Goal: Information Seeking & Learning: Learn about a topic

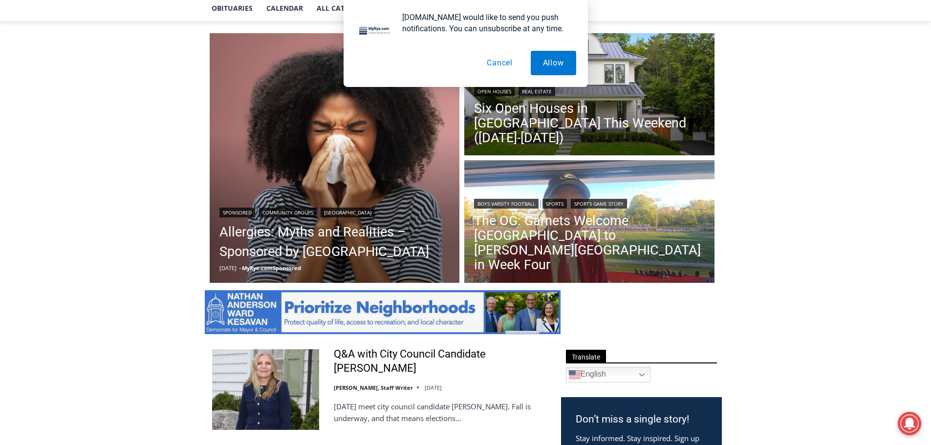
scroll to position [293, 0]
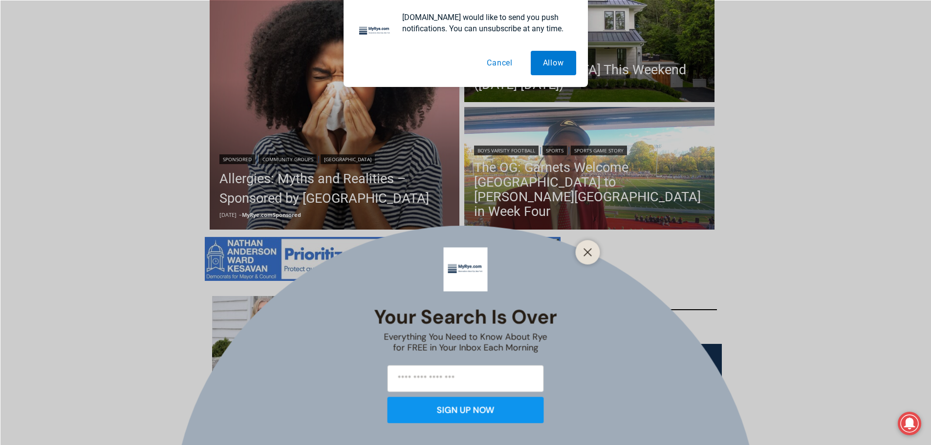
click at [511, 65] on button "Cancel" at bounding box center [499, 63] width 50 height 24
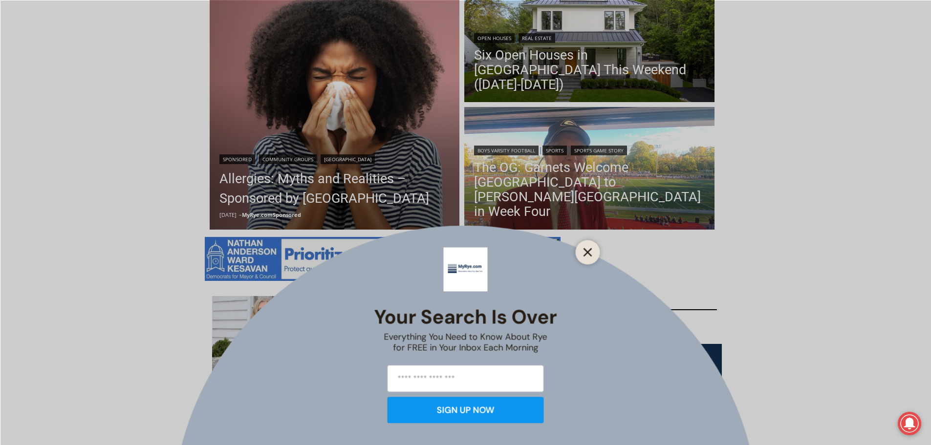
click at [583, 250] on icon "Close" at bounding box center [587, 252] width 9 height 9
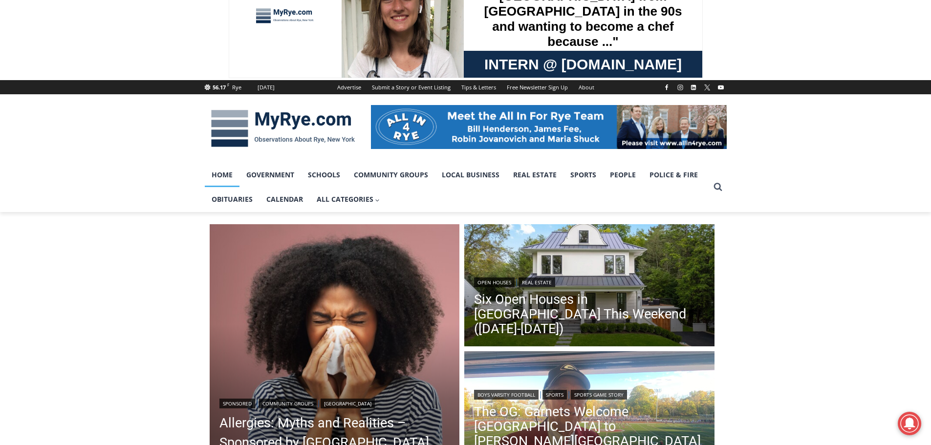
scroll to position [0, 0]
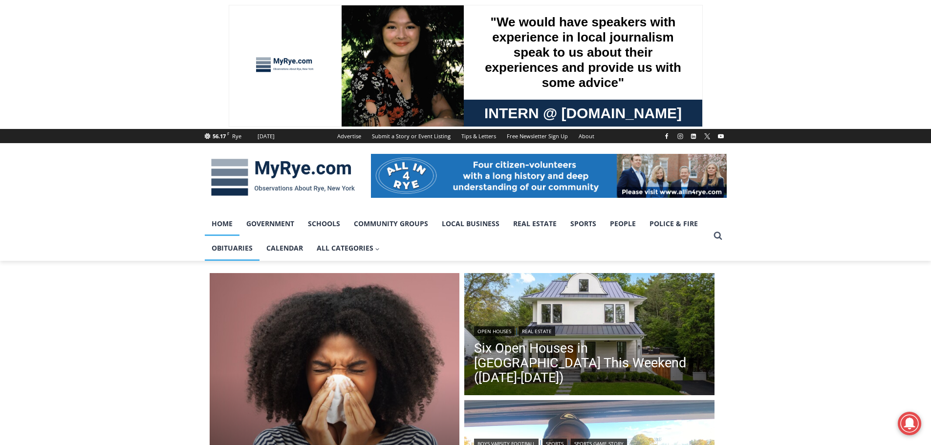
click at [224, 249] on link "Obituaries" at bounding box center [232, 248] width 55 height 24
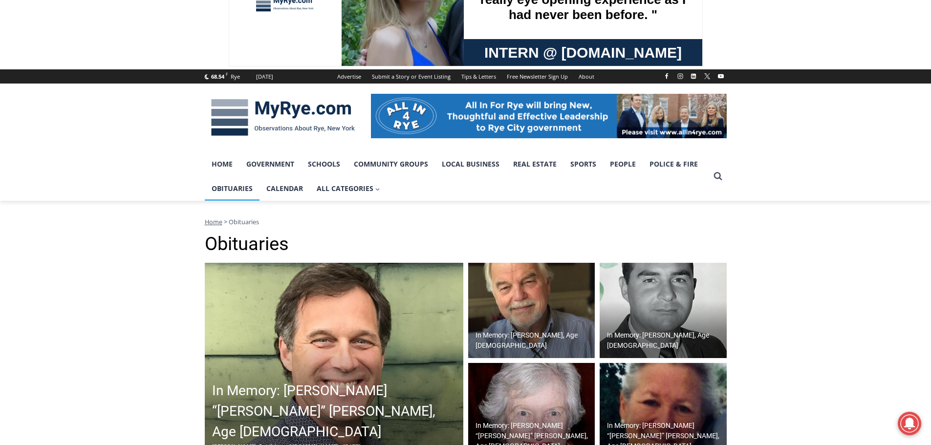
scroll to position [147, 0]
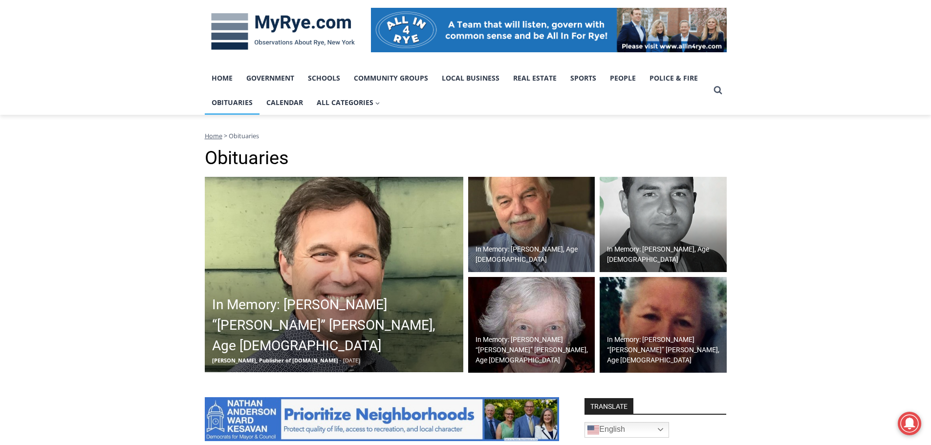
click at [308, 334] on h2 "In Memory: [PERSON_NAME] “[PERSON_NAME]” [PERSON_NAME], Age [DEMOGRAPHIC_DATA]" at bounding box center [336, 326] width 249 height 62
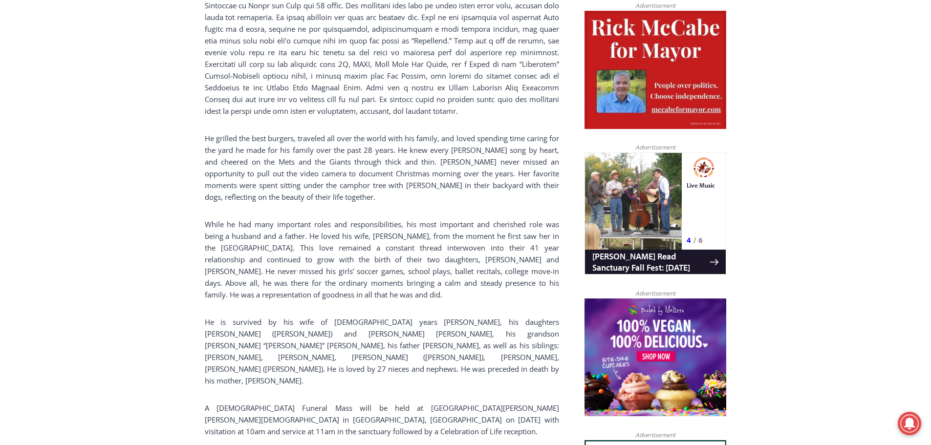
scroll to position [537, 0]
